Goal: Complete application form: Complete application form

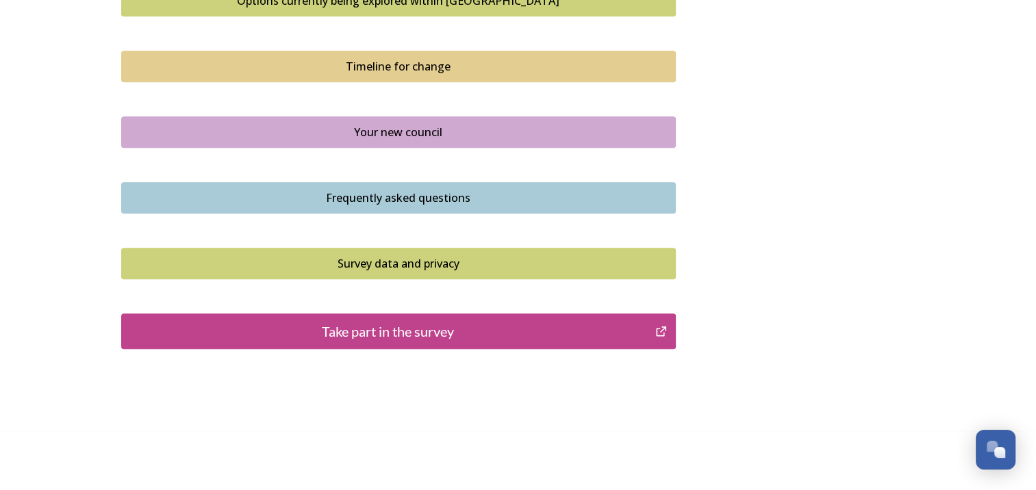
scroll to position [981, 0]
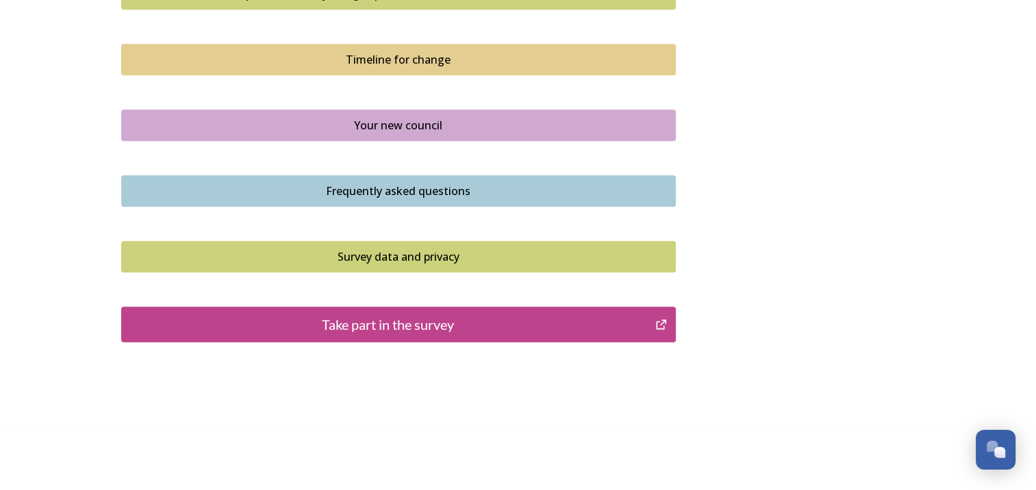
click at [362, 327] on div "Take part in the survey" at bounding box center [389, 324] width 520 height 21
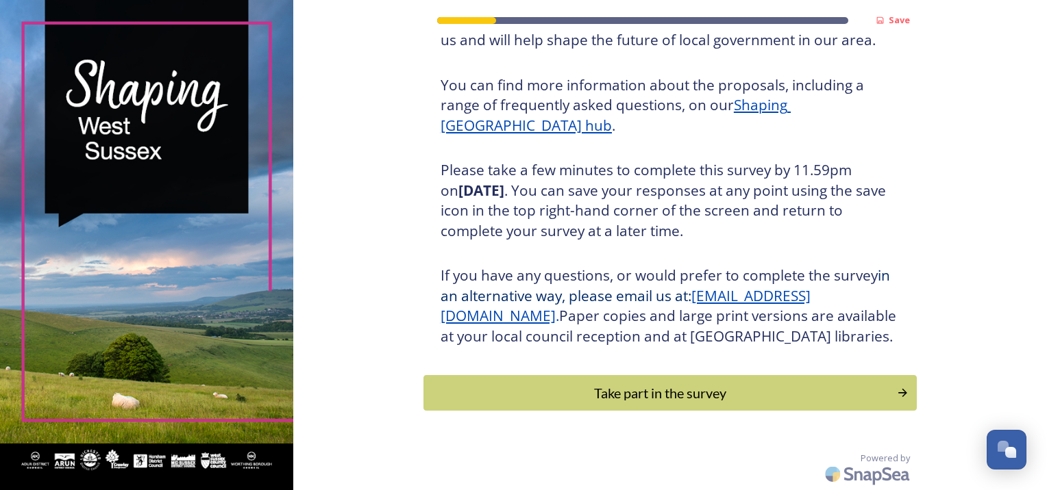
scroll to position [167, 0]
click at [529, 390] on div "Take part in the survey" at bounding box center [659, 393] width 463 height 21
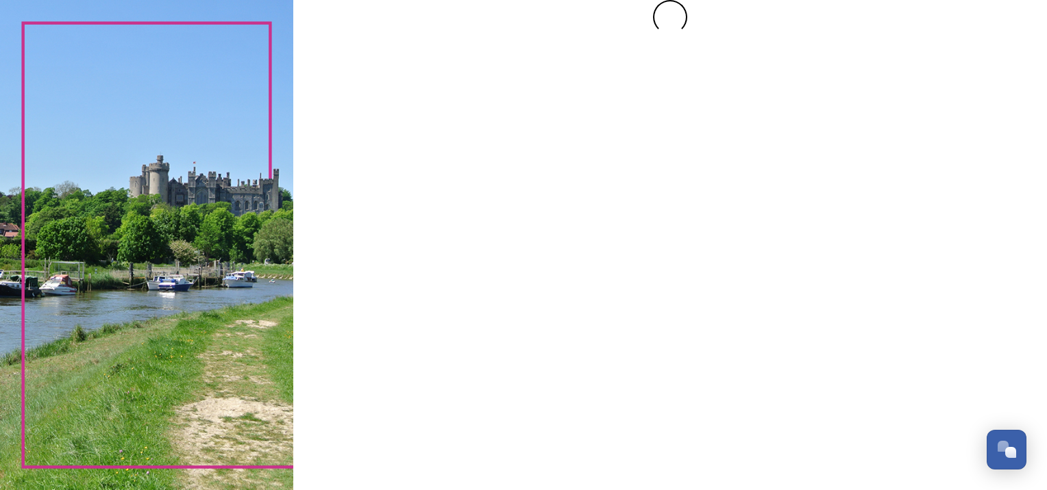
scroll to position [0, 0]
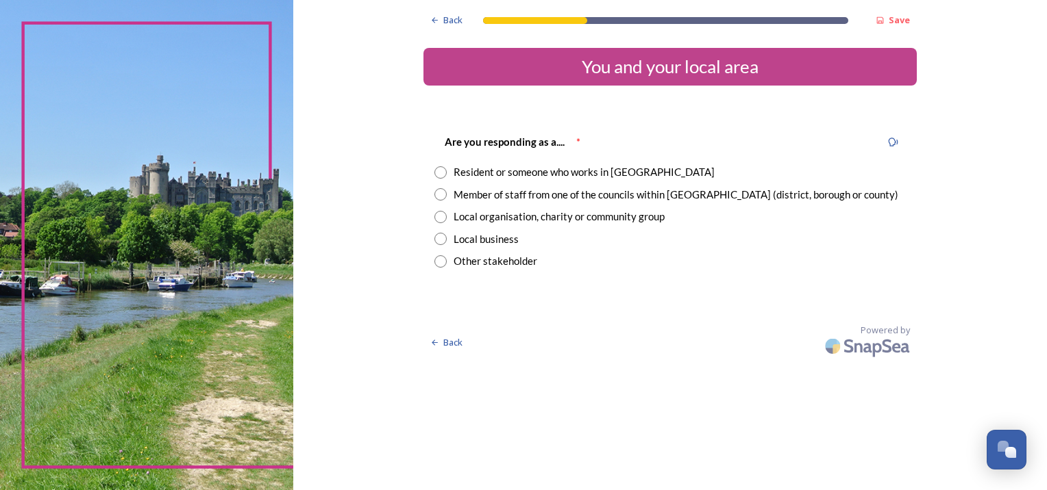
click at [441, 173] on input "radio" at bounding box center [440, 172] width 12 height 12
radio input "true"
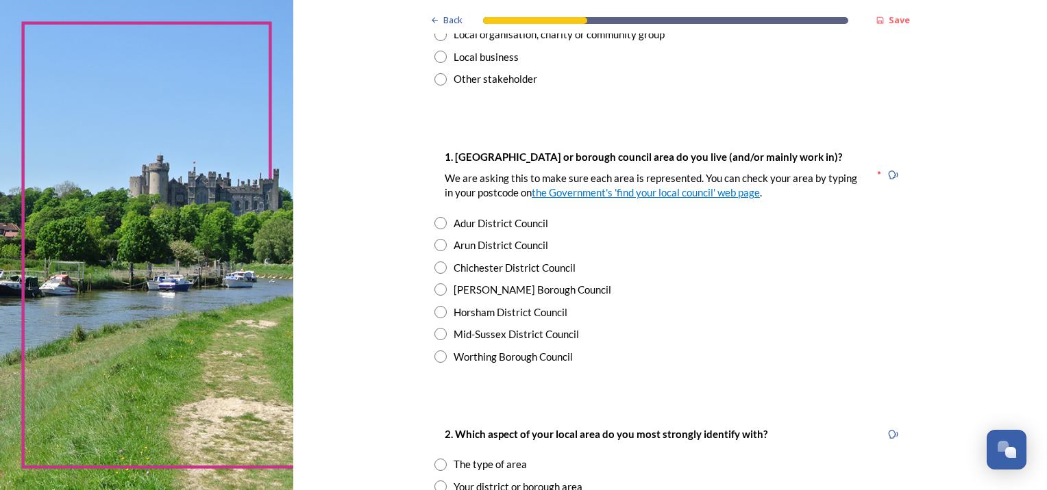
scroll to position [205, 0]
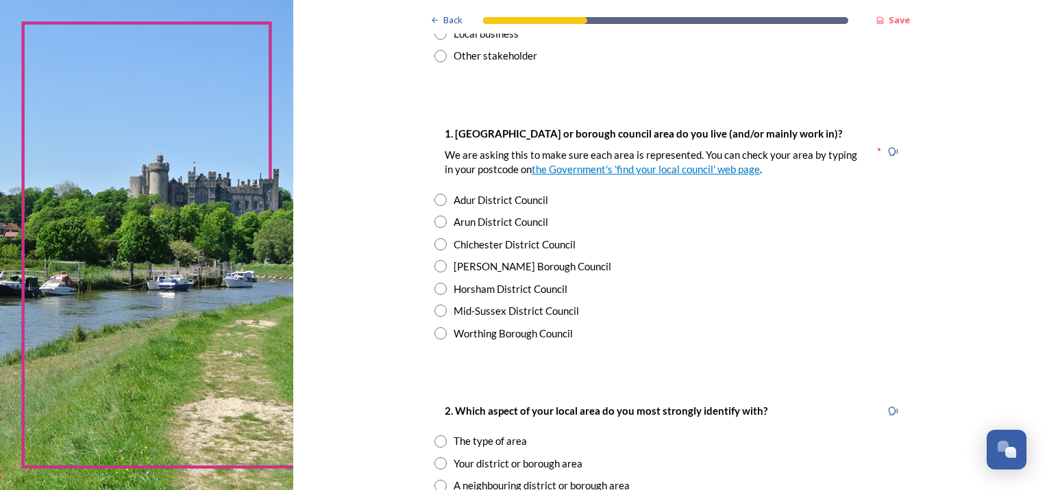
click at [437, 336] on input "radio" at bounding box center [440, 333] width 12 height 12
radio input "true"
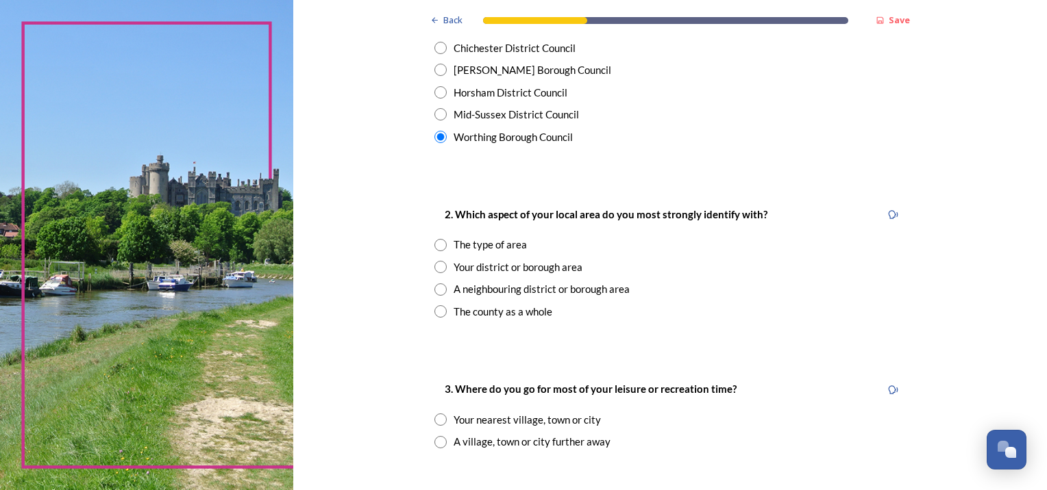
scroll to position [411, 0]
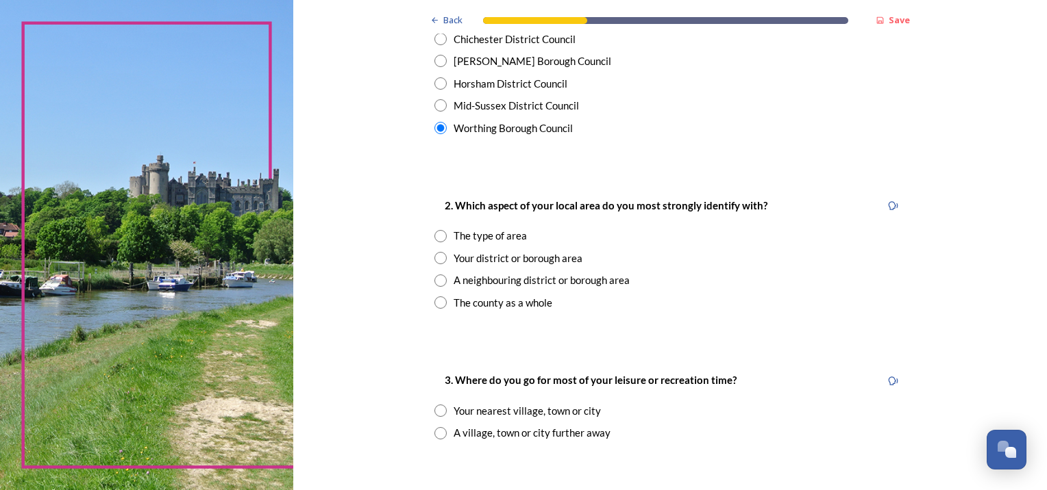
click at [436, 240] on input "radio" at bounding box center [440, 236] width 12 height 12
radio input "true"
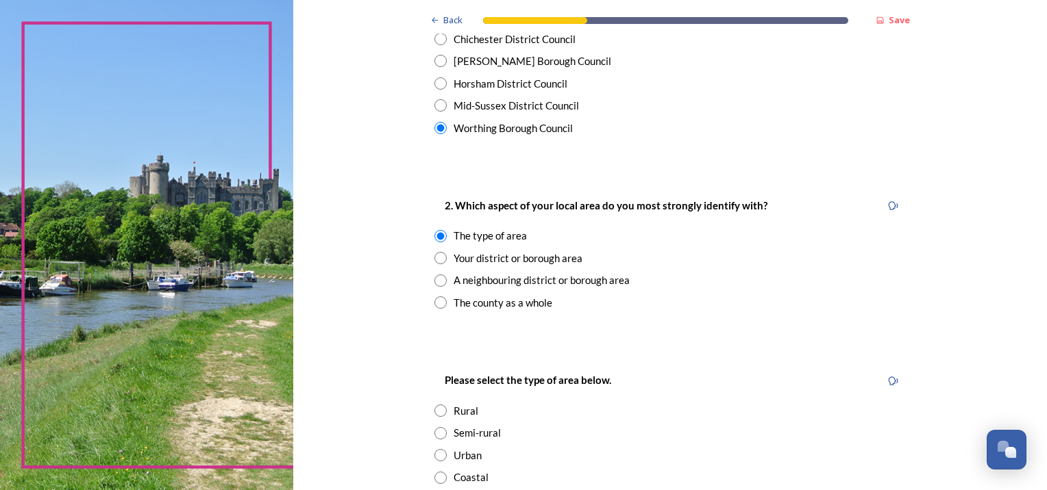
click at [436, 257] on input "radio" at bounding box center [440, 258] width 12 height 12
radio input "true"
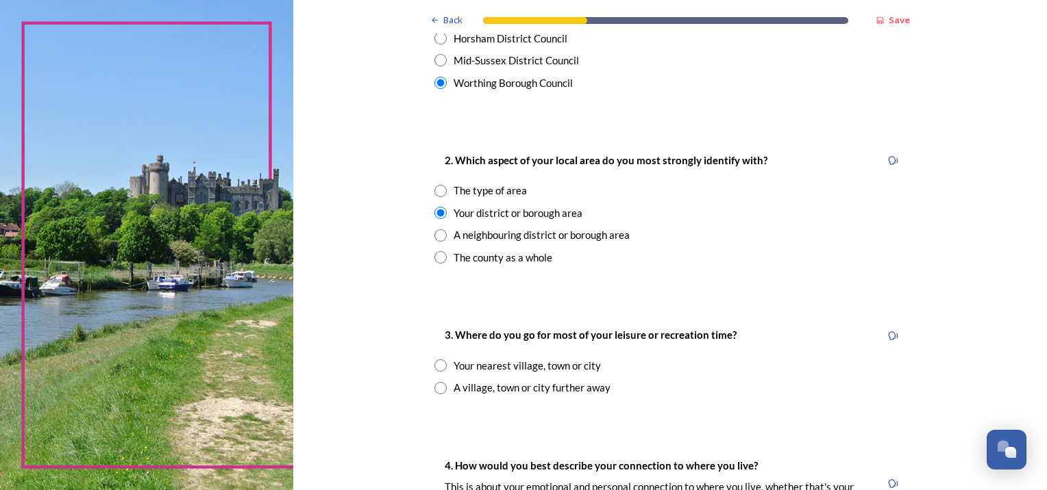
scroll to position [479, 0]
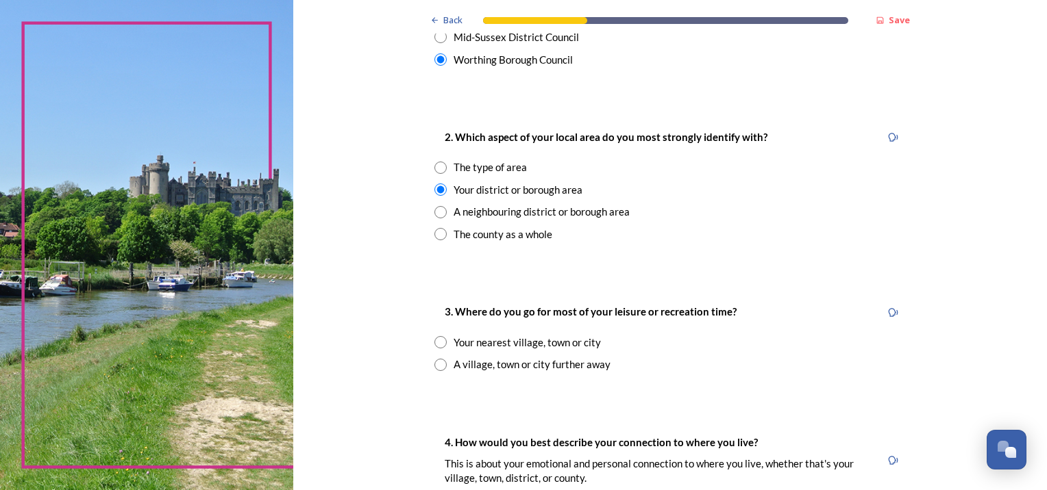
click at [436, 343] on input "radio" at bounding box center [440, 342] width 12 height 12
radio input "true"
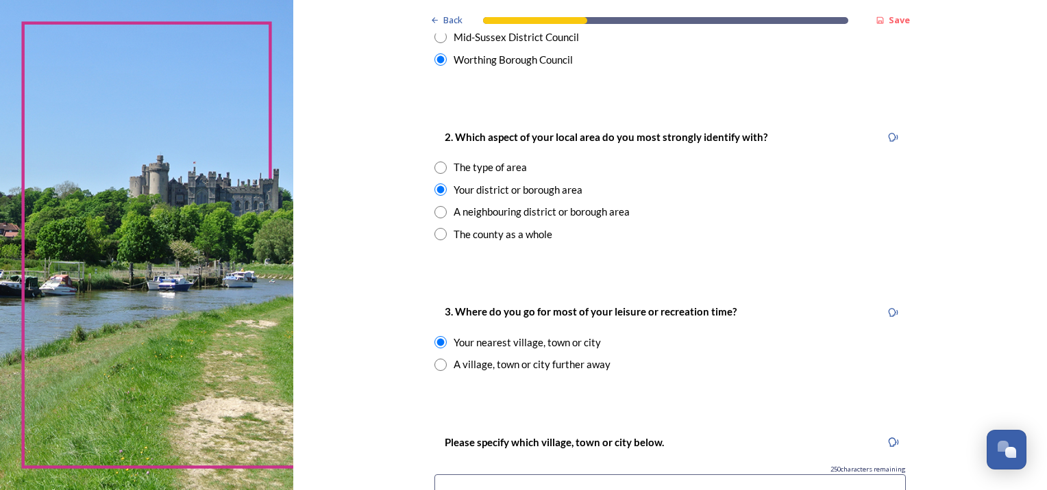
scroll to position [548, 0]
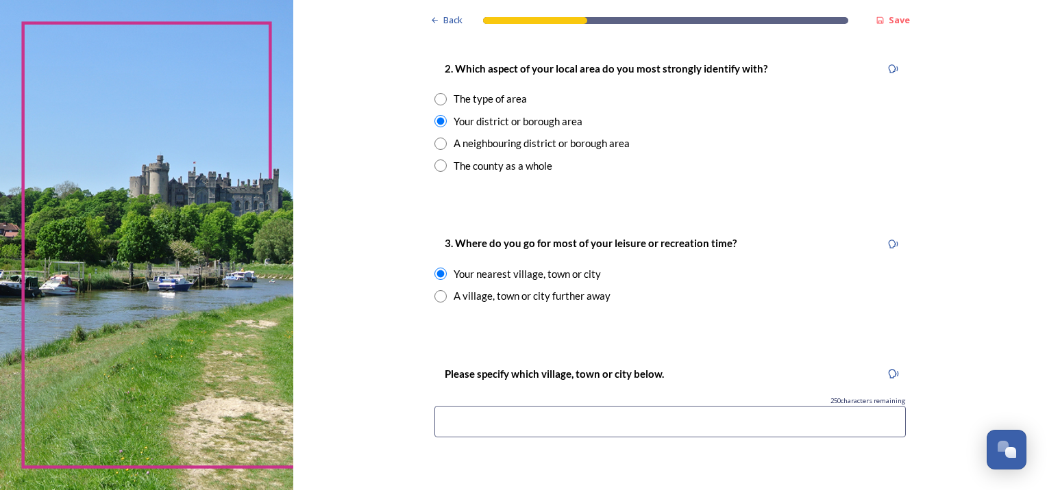
click at [436, 142] on input "radio" at bounding box center [440, 144] width 12 height 12
radio input "true"
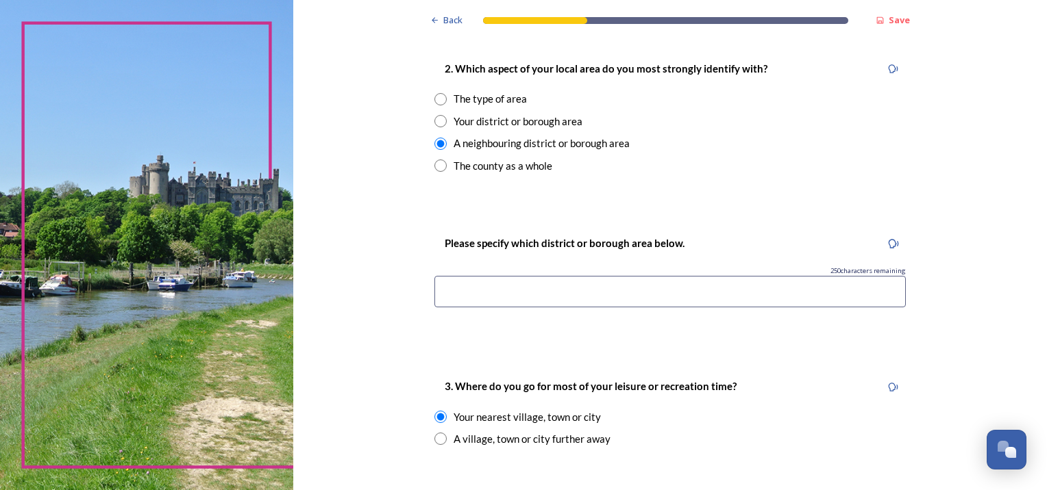
click at [440, 166] on input "radio" at bounding box center [440, 166] width 12 height 12
radio input "true"
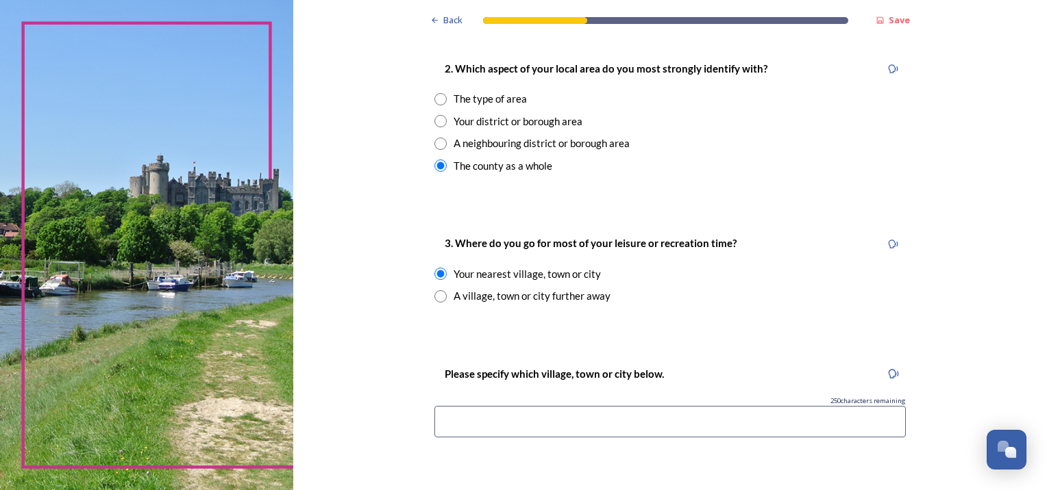
click at [452, 419] on input at bounding box center [669, 422] width 471 height 32
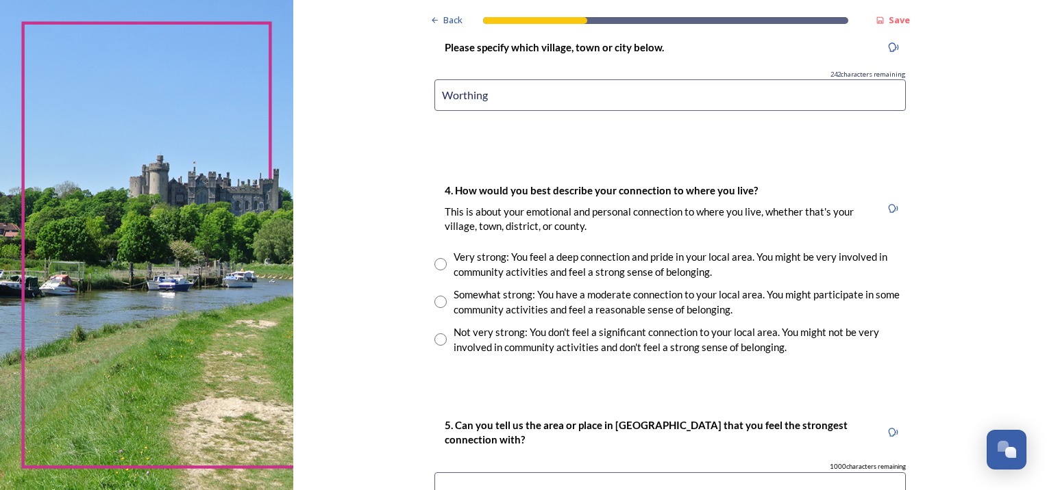
scroll to position [890, 0]
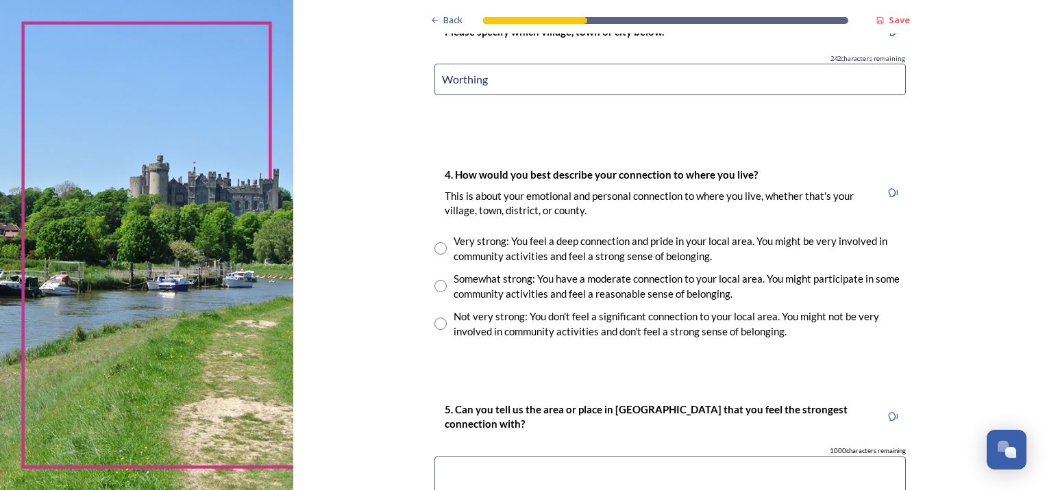
type input "Worthing"
click at [438, 249] on input "radio" at bounding box center [440, 248] width 12 height 12
radio input "true"
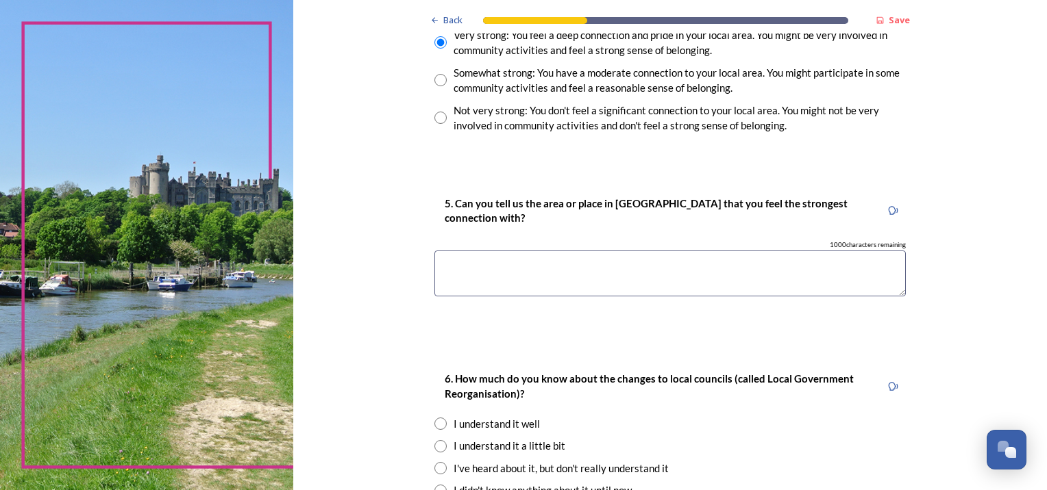
scroll to position [1164, 0]
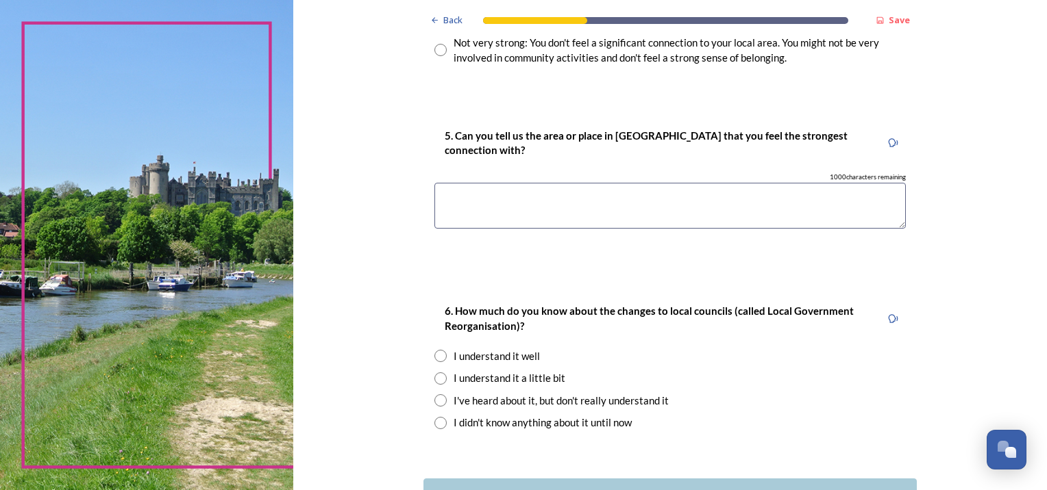
click at [434, 377] on input "radio" at bounding box center [440, 379] width 12 height 12
radio input "true"
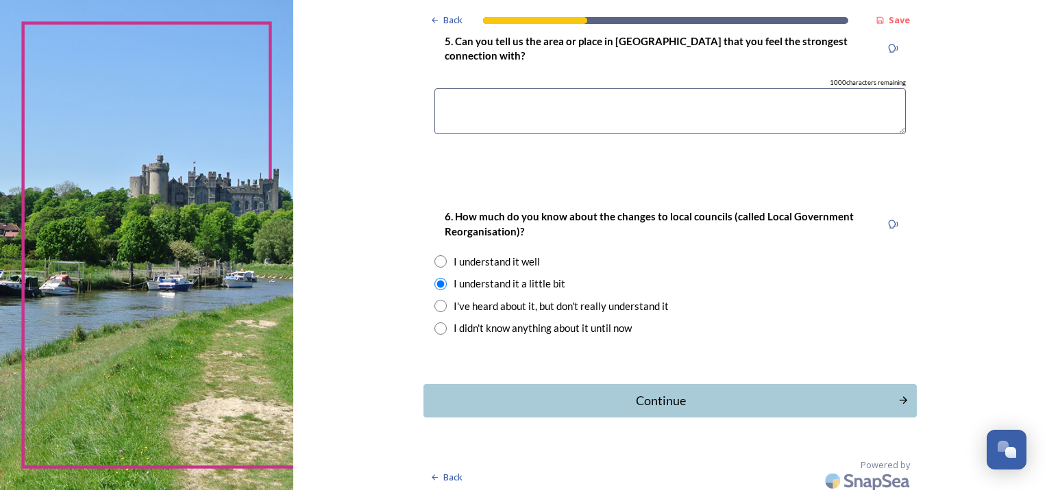
scroll to position [1265, 0]
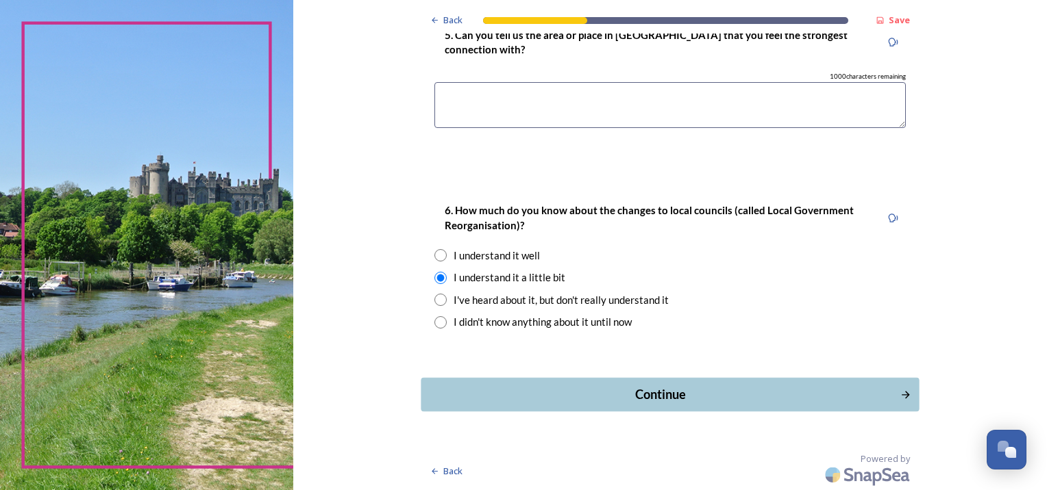
click at [666, 397] on div "Continue" at bounding box center [660, 395] width 464 height 18
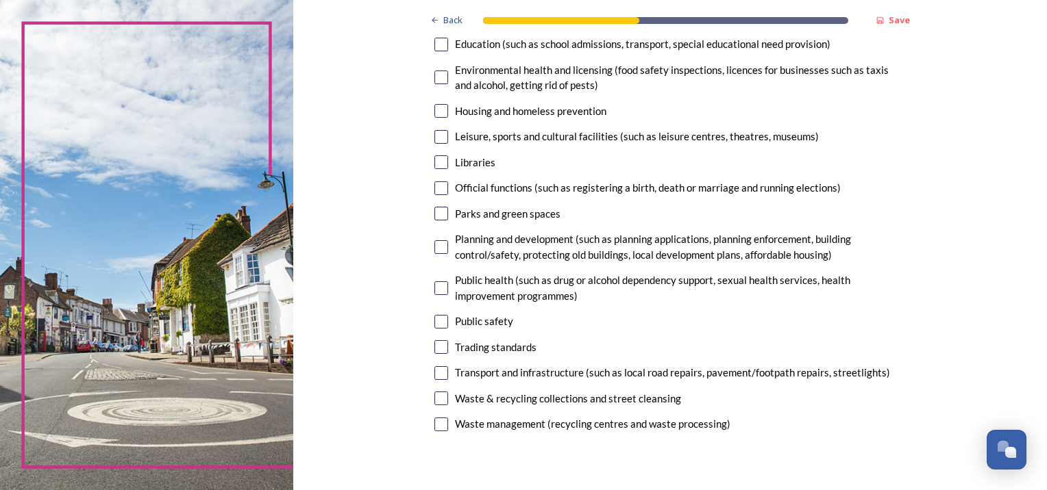
scroll to position [342, 0]
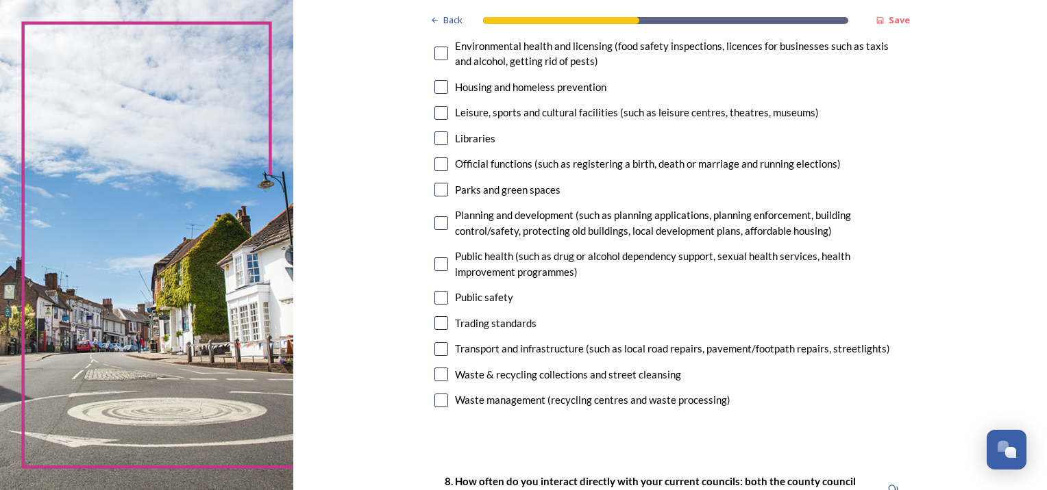
click at [438, 192] on input "checkbox" at bounding box center [441, 190] width 14 height 14
checkbox input "true"
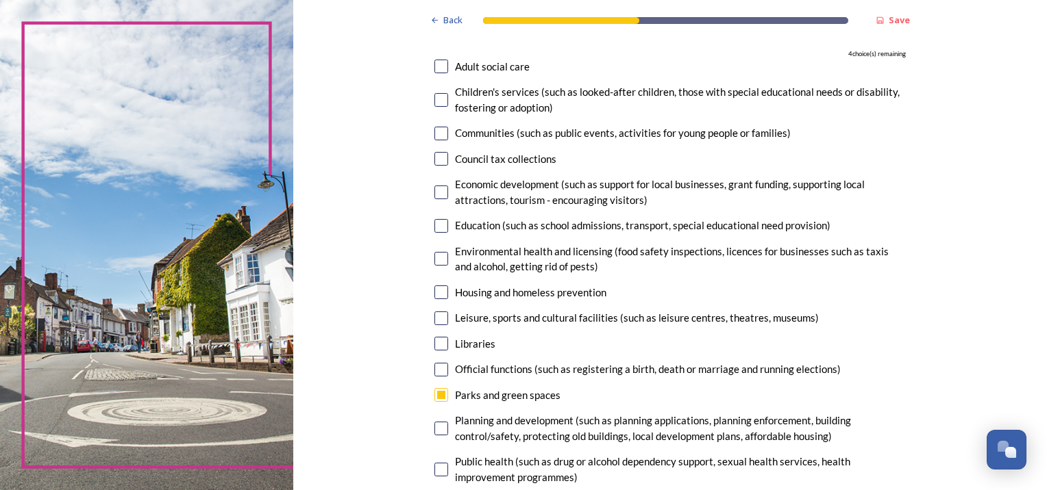
scroll to position [137, 0]
click at [436, 65] on input "checkbox" at bounding box center [441, 67] width 14 height 14
checkbox input "true"
click at [435, 161] on input "checkbox" at bounding box center [441, 159] width 14 height 14
checkbox input "true"
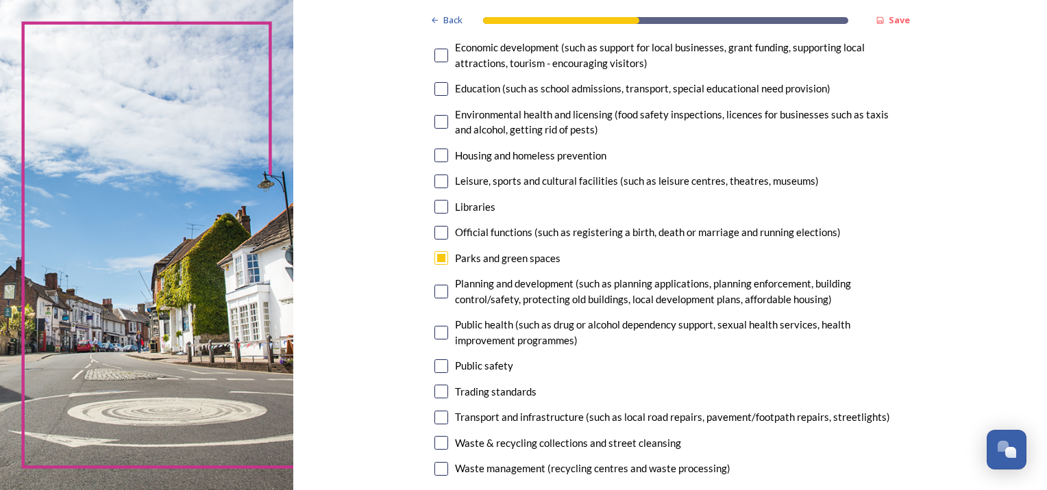
scroll to position [342, 0]
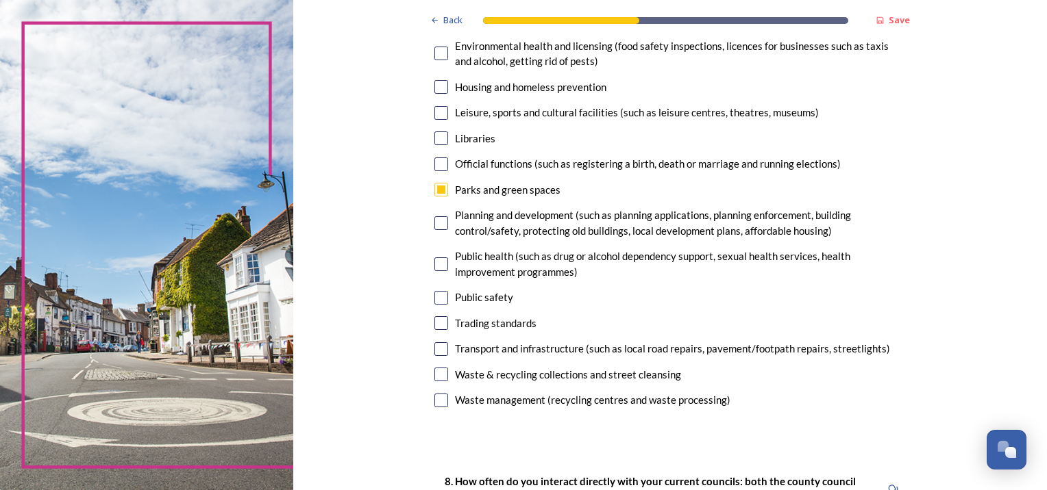
click at [440, 375] on input "checkbox" at bounding box center [441, 375] width 14 height 14
checkbox input "true"
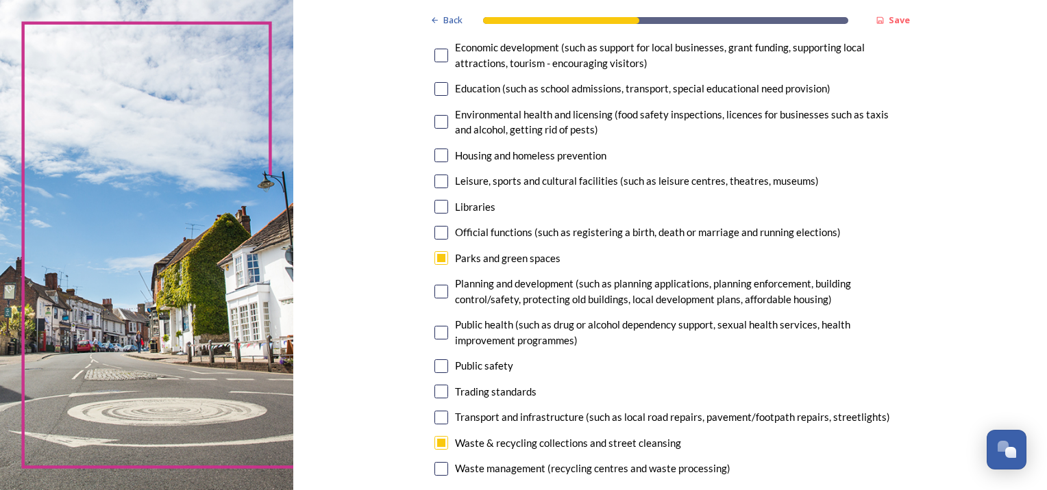
click at [440, 180] on input "checkbox" at bounding box center [441, 182] width 14 height 14
checkbox input "true"
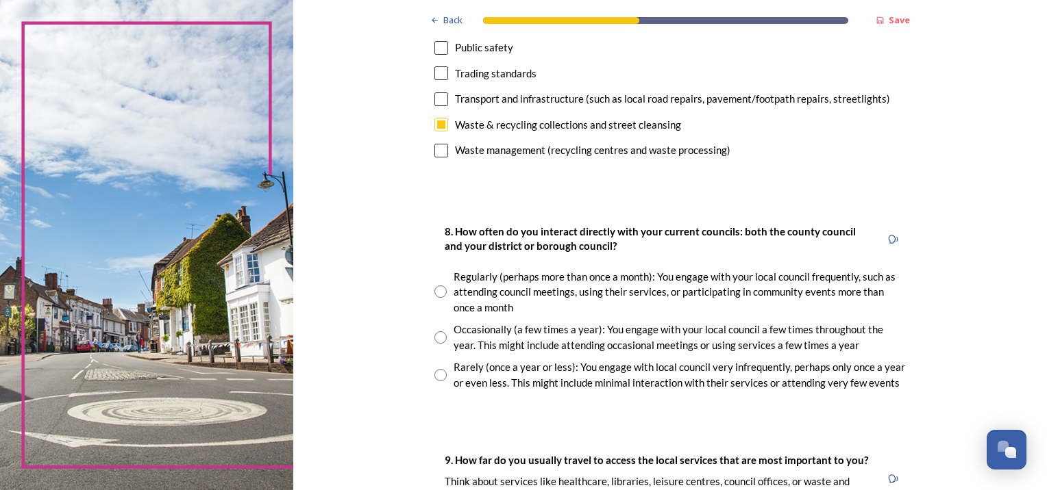
scroll to position [616, 0]
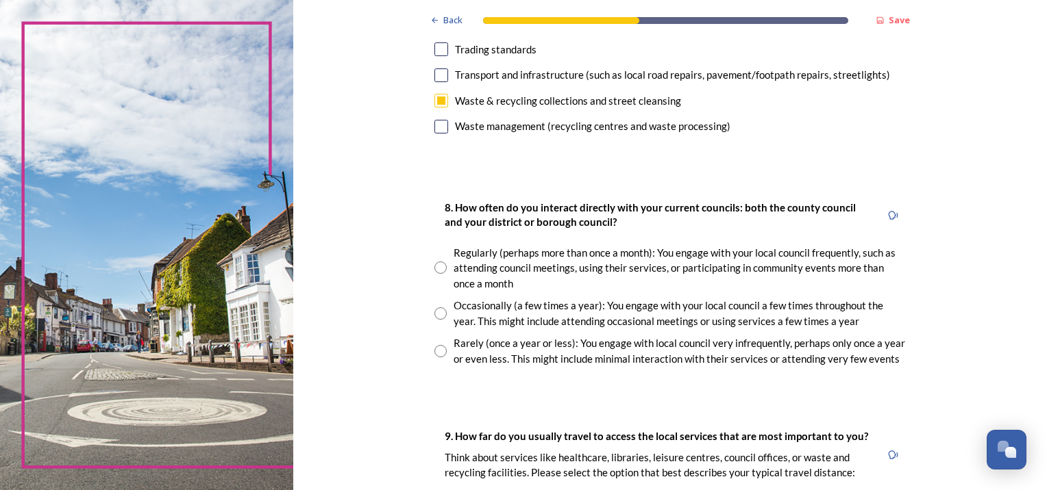
click at [434, 312] on input "radio" at bounding box center [440, 314] width 12 height 12
radio input "true"
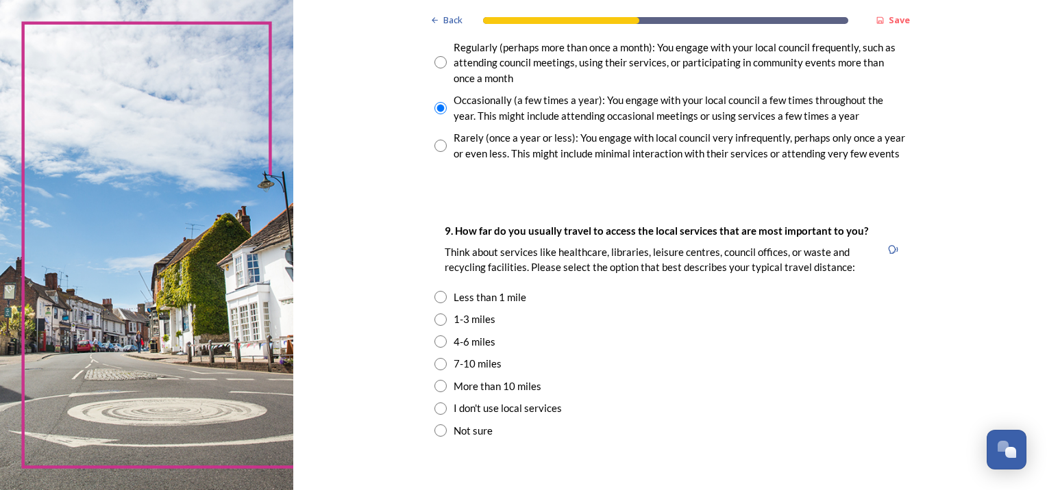
scroll to position [890, 0]
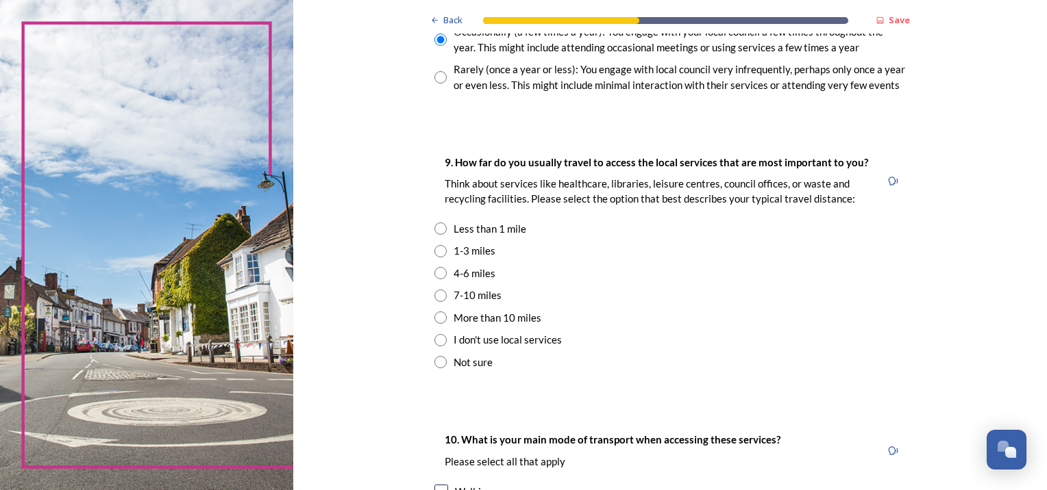
click at [434, 318] on input "radio" at bounding box center [440, 318] width 12 height 12
radio input "true"
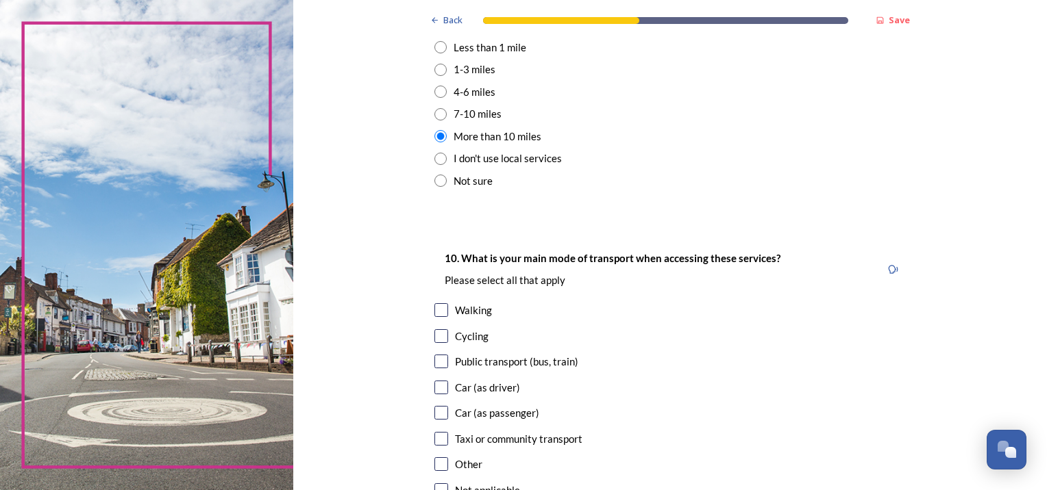
scroll to position [1096, 0]
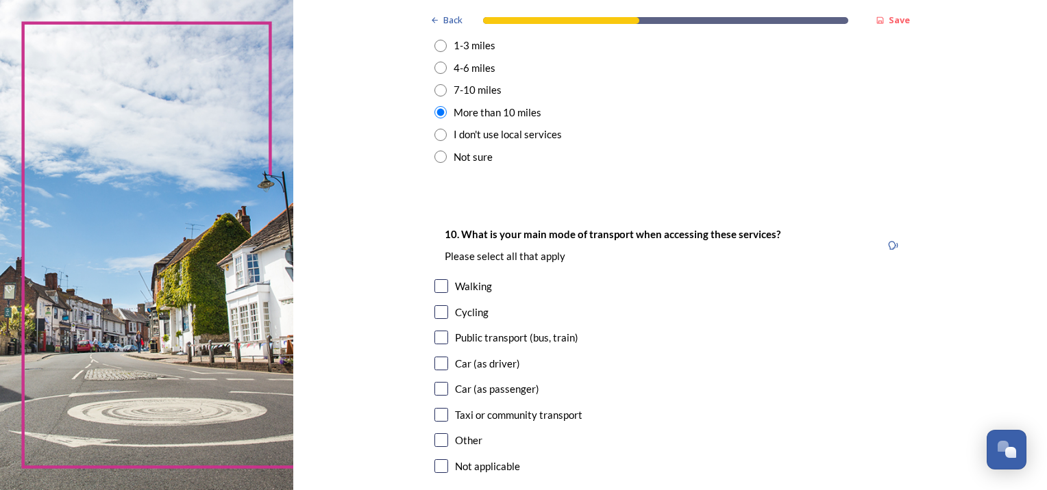
click at [434, 364] on input "checkbox" at bounding box center [441, 364] width 14 height 14
checkbox input "true"
click at [438, 389] on input "checkbox" at bounding box center [441, 389] width 14 height 14
checkbox input "true"
click at [439, 282] on input "checkbox" at bounding box center [441, 286] width 14 height 14
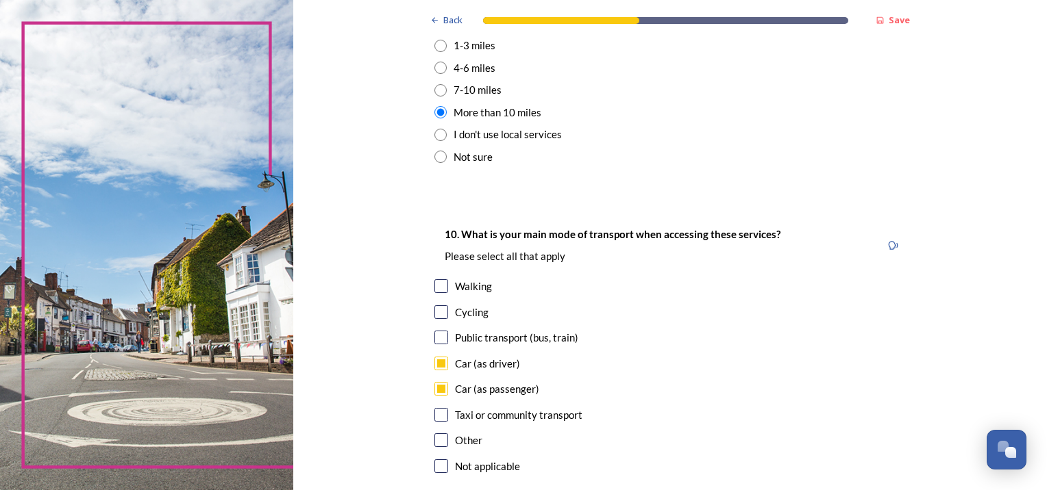
checkbox input "true"
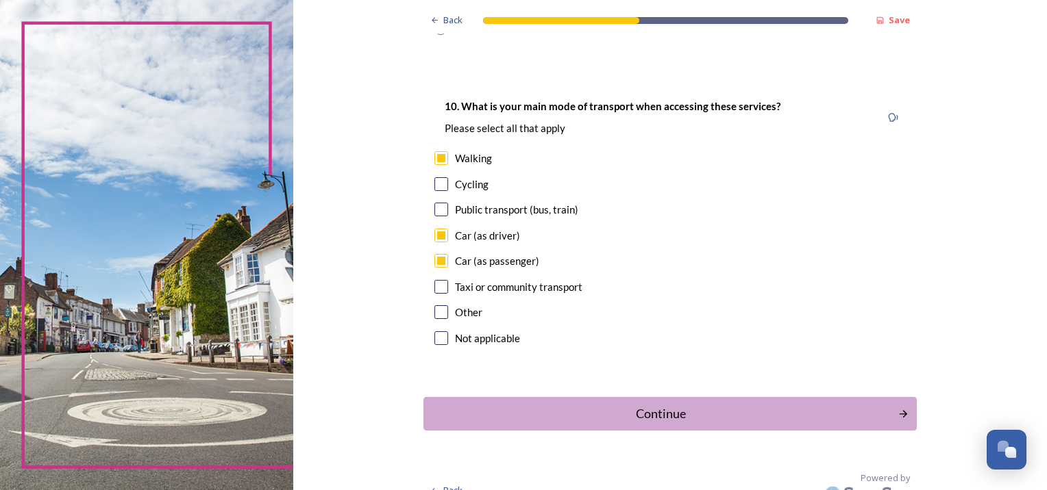
scroll to position [1233, 0]
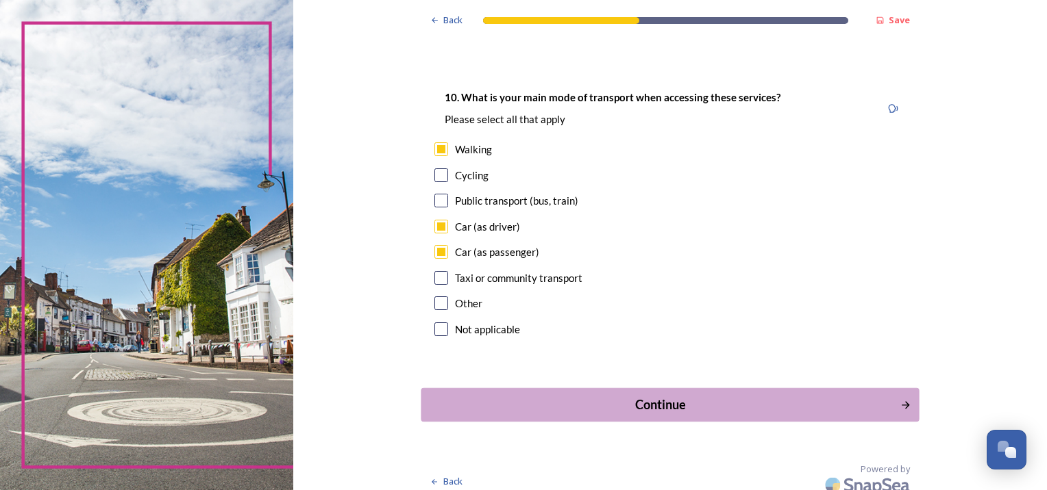
click at [588, 409] on div "Continue" at bounding box center [660, 405] width 464 height 18
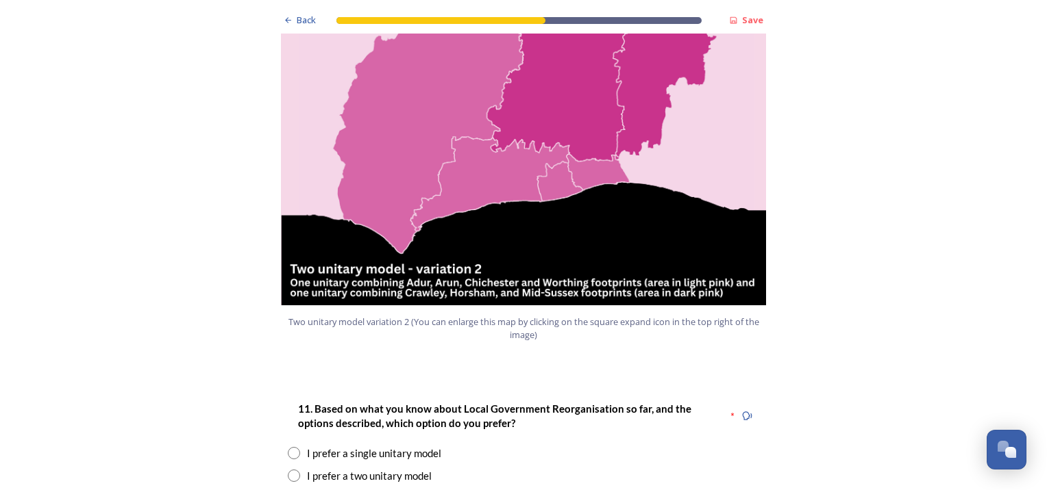
scroll to position [1712, 0]
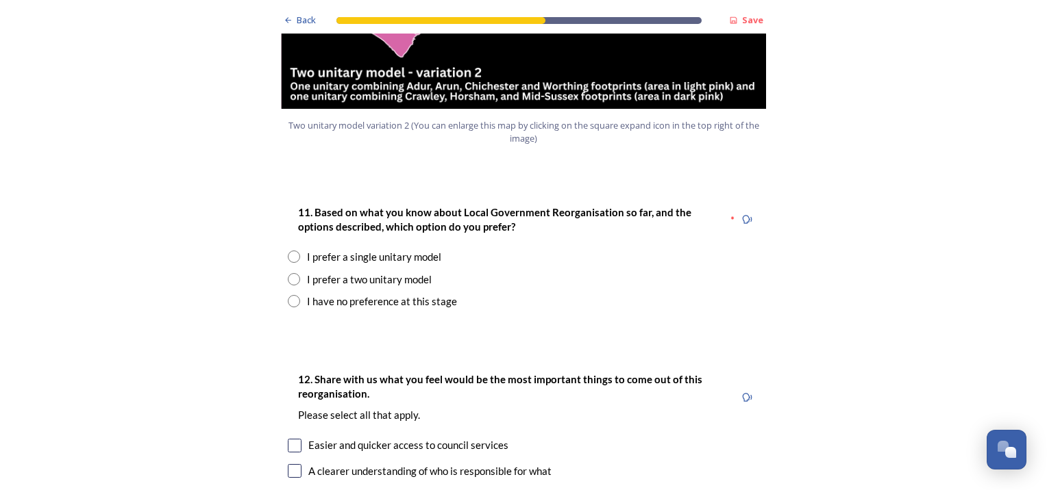
click at [288, 295] on input "radio" at bounding box center [294, 301] width 12 height 12
radio input "true"
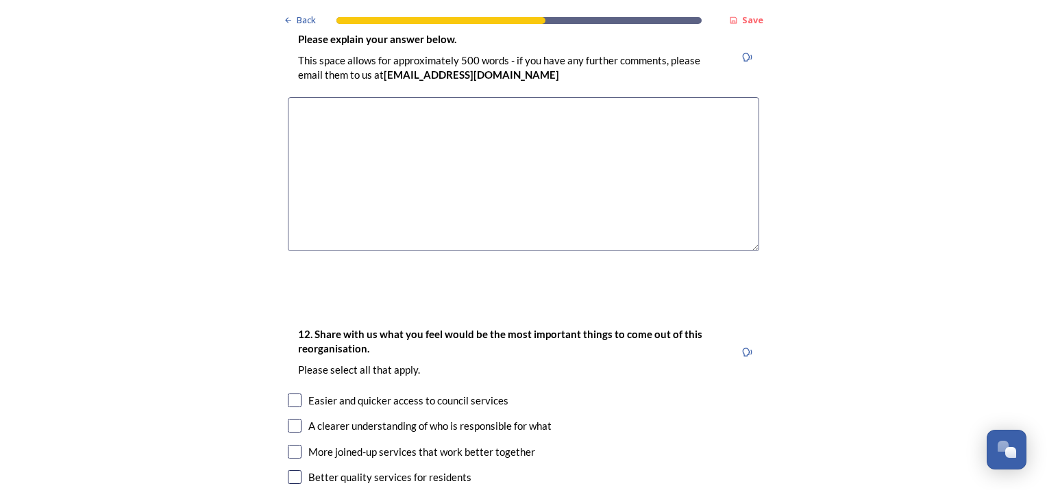
scroll to position [2055, 0]
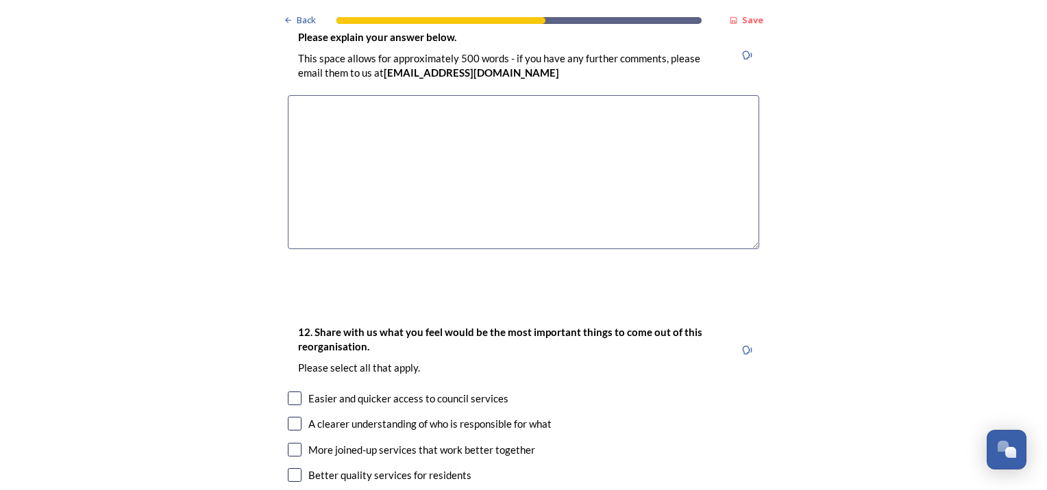
click at [291, 392] on input "checkbox" at bounding box center [295, 399] width 14 height 14
checkbox input "true"
click at [293, 417] on input "checkbox" at bounding box center [295, 424] width 14 height 14
checkbox input "true"
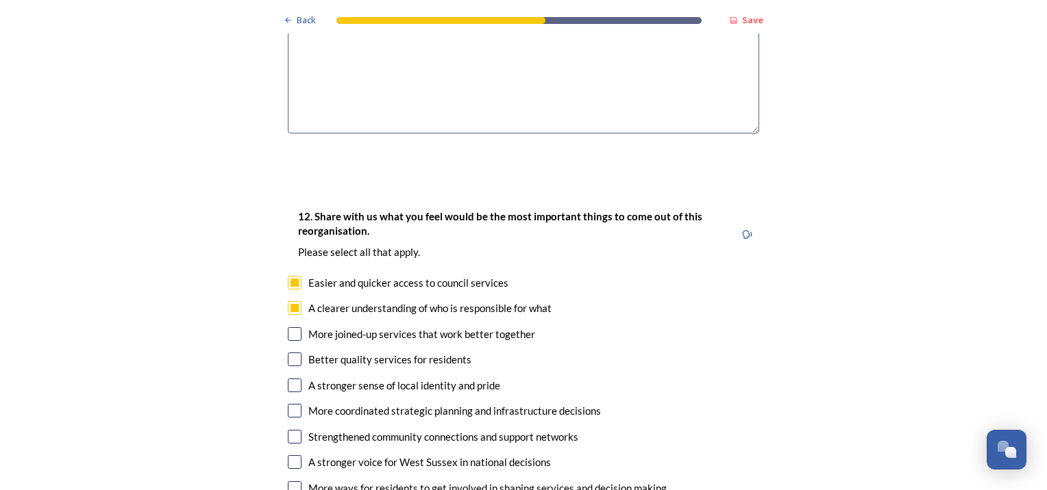
scroll to position [2192, 0]
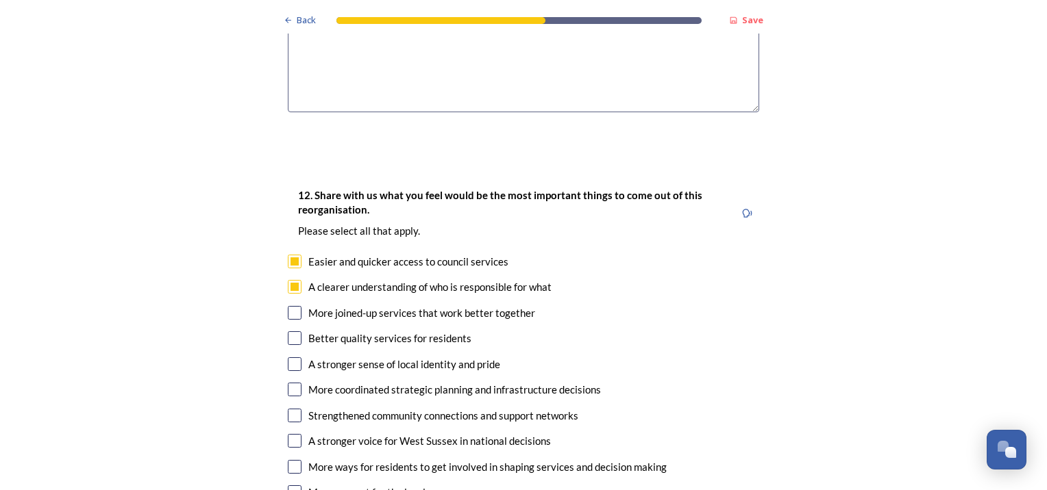
click at [290, 358] on input "checkbox" at bounding box center [295, 365] width 14 height 14
checkbox input "true"
click at [288, 332] on input "checkbox" at bounding box center [295, 339] width 14 height 14
checkbox input "true"
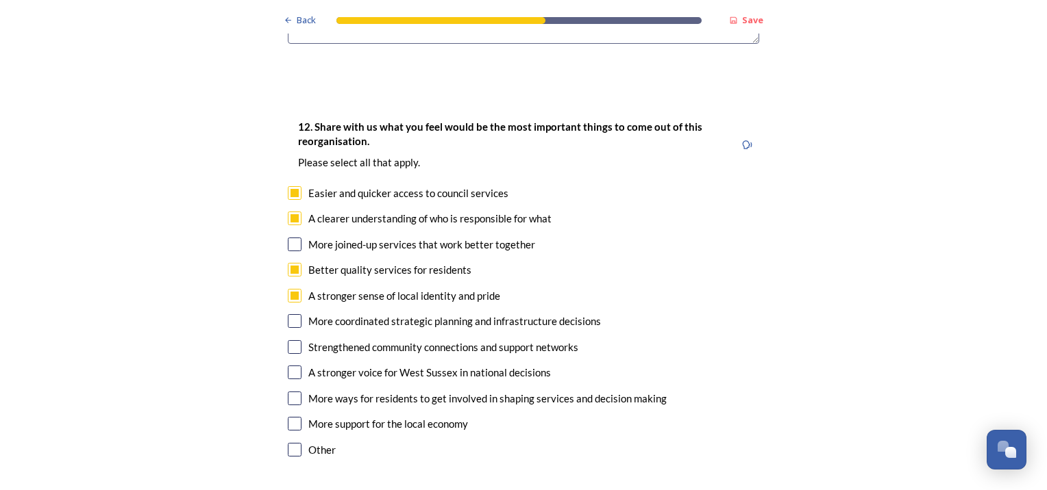
click at [289, 417] on input "checkbox" at bounding box center [295, 424] width 14 height 14
checkbox input "true"
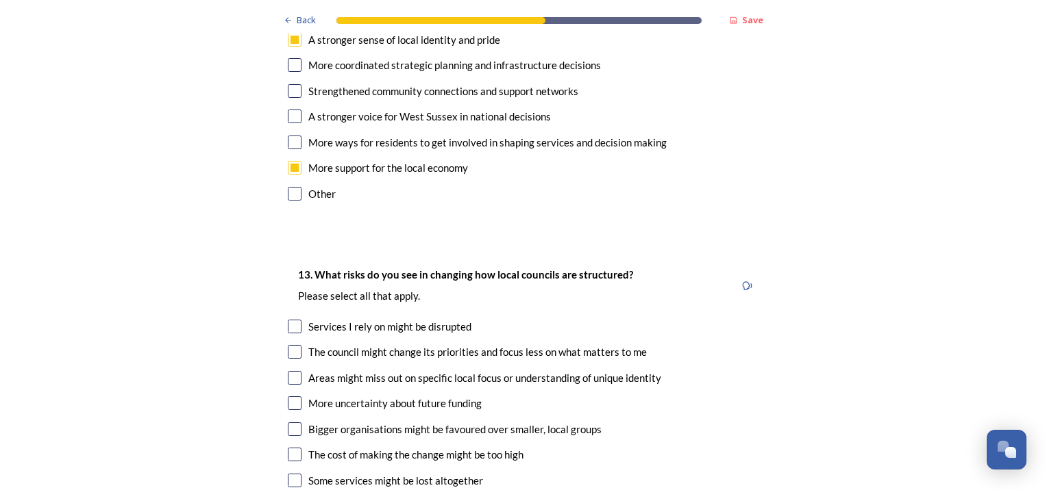
scroll to position [2534, 0]
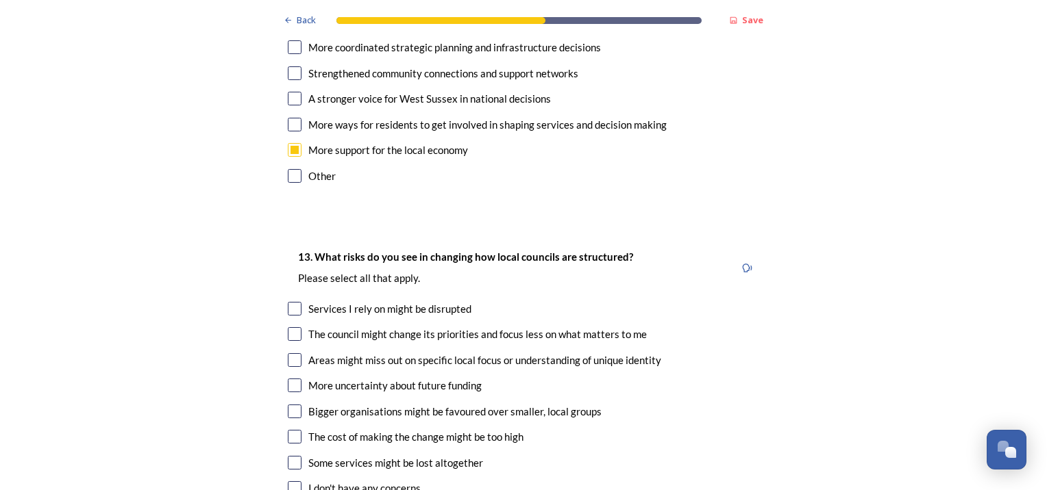
click at [292, 327] on input "checkbox" at bounding box center [295, 334] width 14 height 14
checkbox input "true"
click at [291, 405] on input "checkbox" at bounding box center [295, 412] width 14 height 14
checkbox input "true"
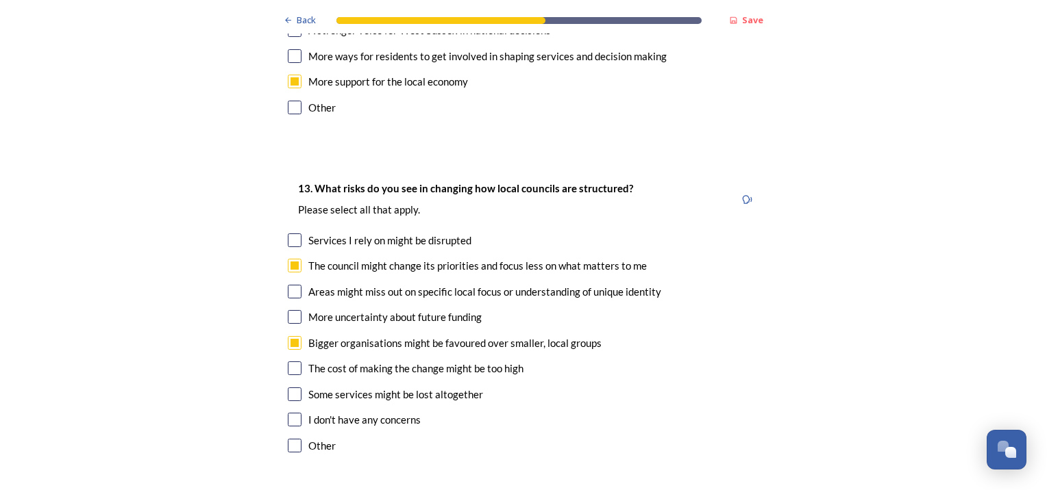
click at [288, 362] on input "checkbox" at bounding box center [295, 369] width 14 height 14
checkbox input "true"
click at [288, 388] on input "checkbox" at bounding box center [295, 395] width 14 height 14
checkbox input "true"
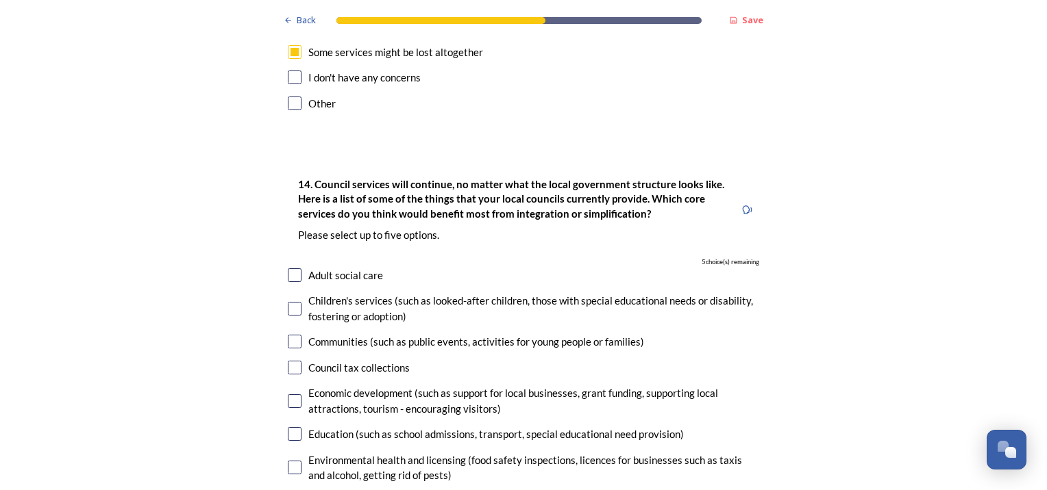
scroll to position [3014, 0]
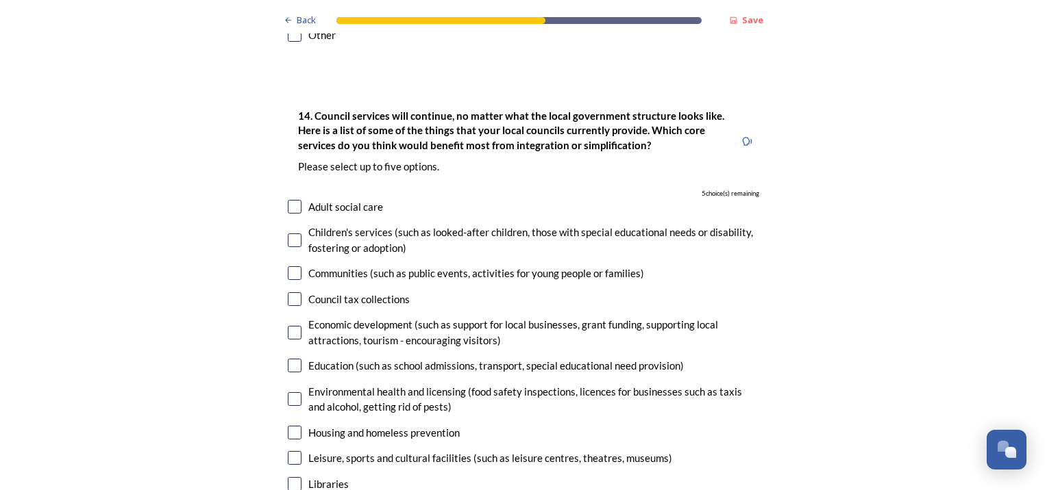
click at [288, 199] on div "Adult social care" at bounding box center [523, 207] width 471 height 16
checkbox input "true"
click at [288, 234] on input "checkbox" at bounding box center [295, 241] width 14 height 14
checkbox input "true"
click at [290, 292] on input "checkbox" at bounding box center [295, 299] width 14 height 14
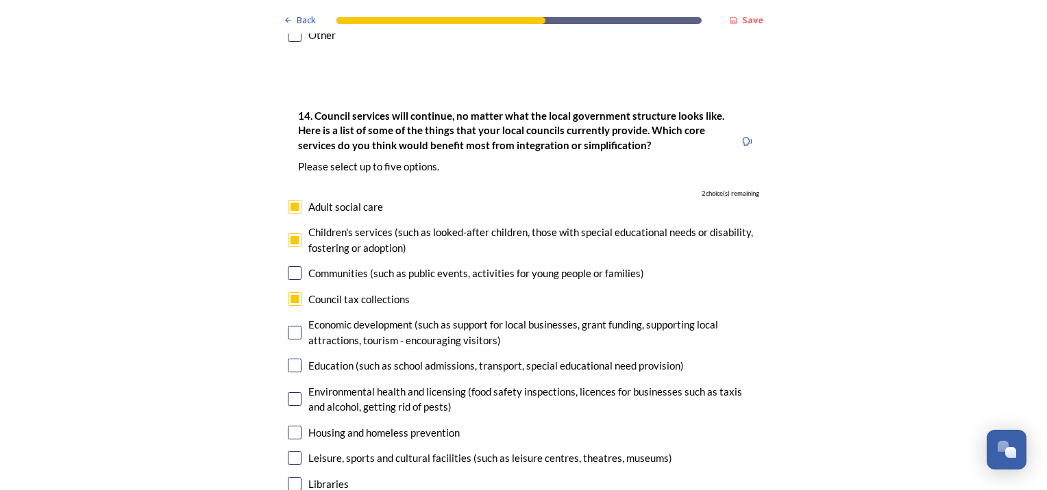
click at [296, 292] on input "checkbox" at bounding box center [295, 299] width 14 height 14
checkbox input "false"
click at [288, 326] on input "checkbox" at bounding box center [295, 333] width 14 height 14
checkbox input "true"
click at [288, 359] on input "checkbox" at bounding box center [295, 366] width 14 height 14
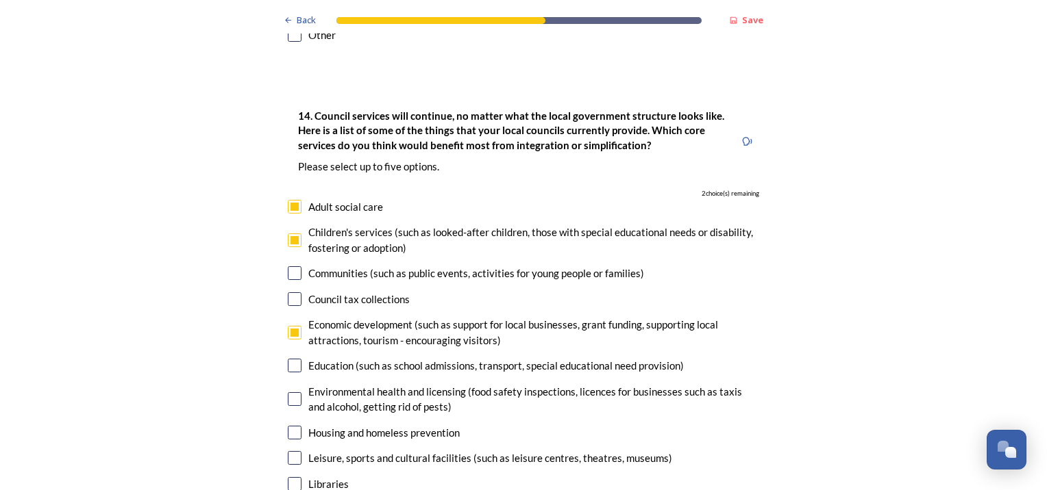
checkbox input "true"
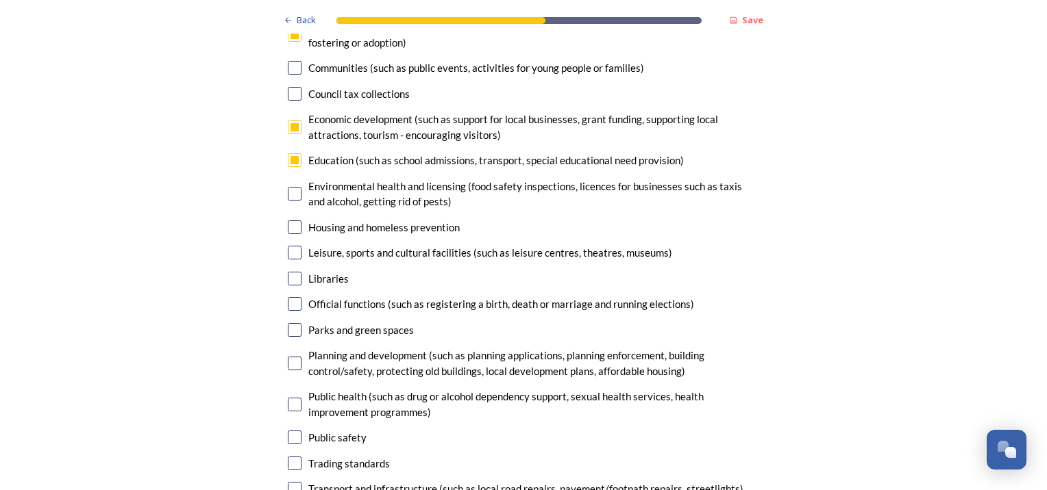
scroll to position [3288, 0]
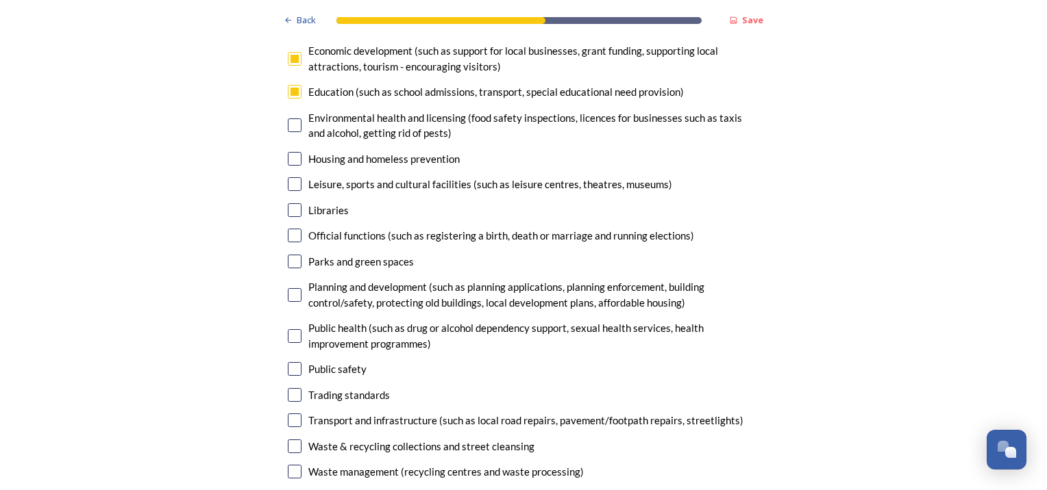
click at [289, 177] on input "checkbox" at bounding box center [295, 184] width 14 height 14
checkbox input "true"
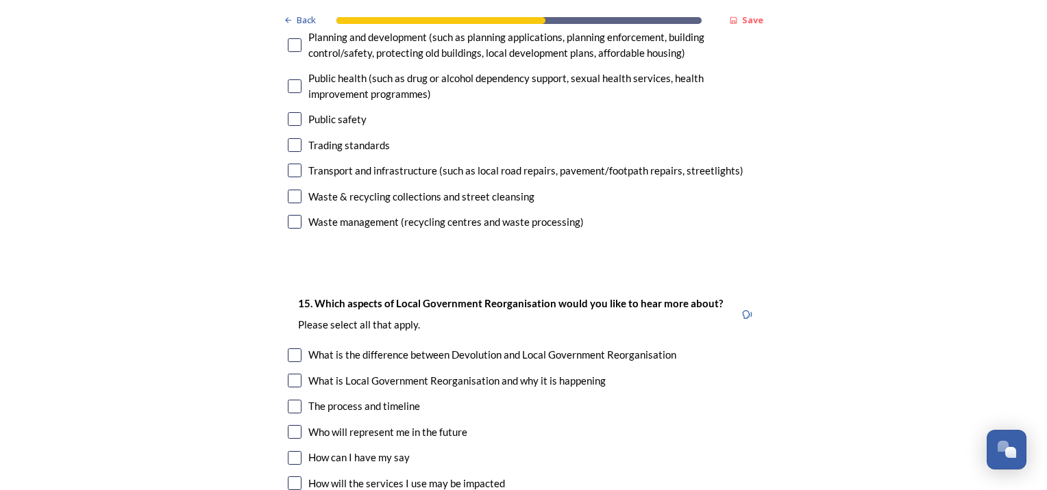
scroll to position [3562, 0]
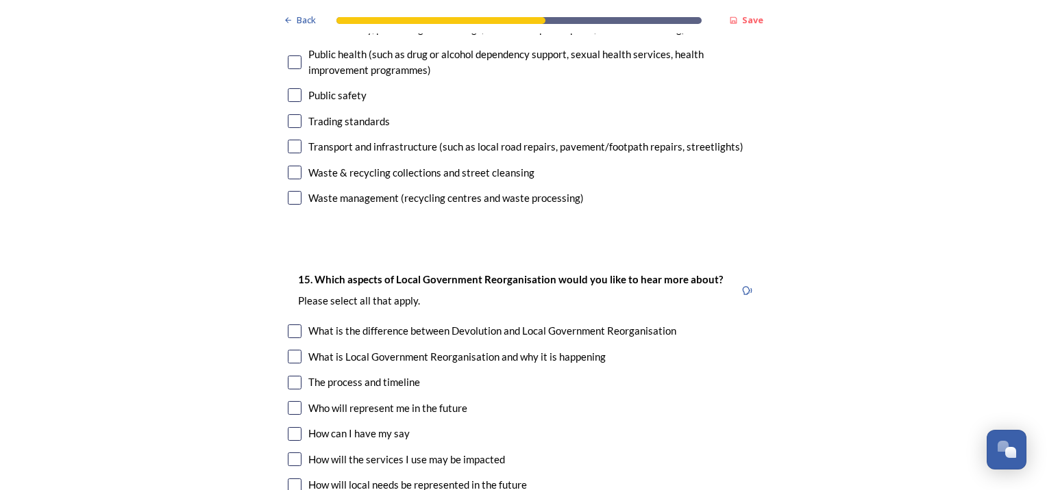
click at [295, 401] on input "checkbox" at bounding box center [295, 408] width 14 height 14
checkbox input "true"
click at [288, 453] on input "checkbox" at bounding box center [295, 460] width 14 height 14
checkbox input "true"
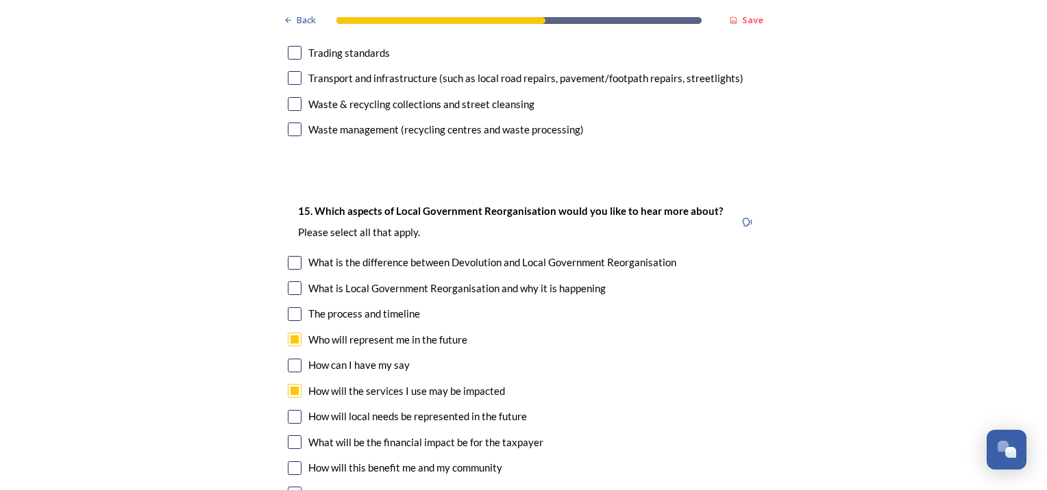
scroll to position [3699, 0]
